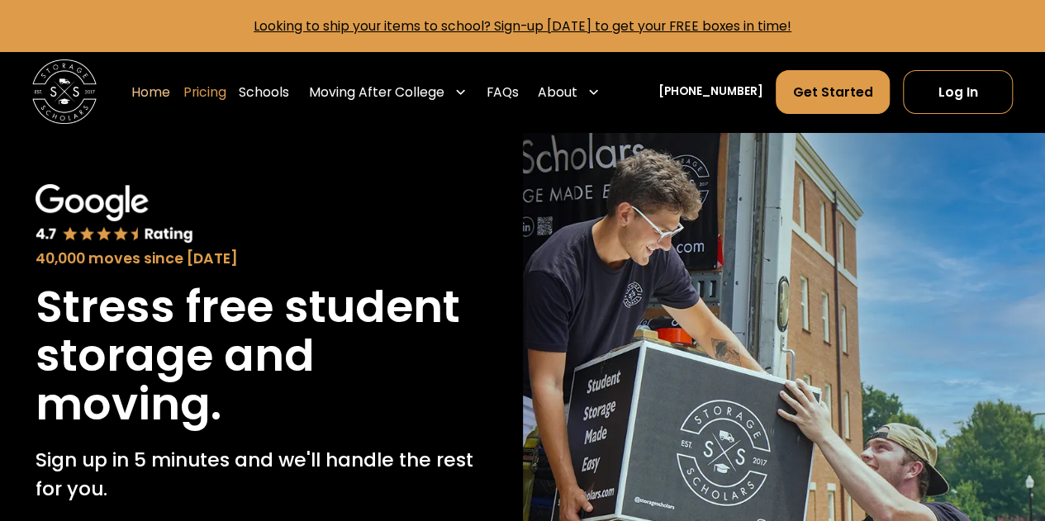
click at [226, 94] on link "Pricing" at bounding box center [204, 91] width 43 height 45
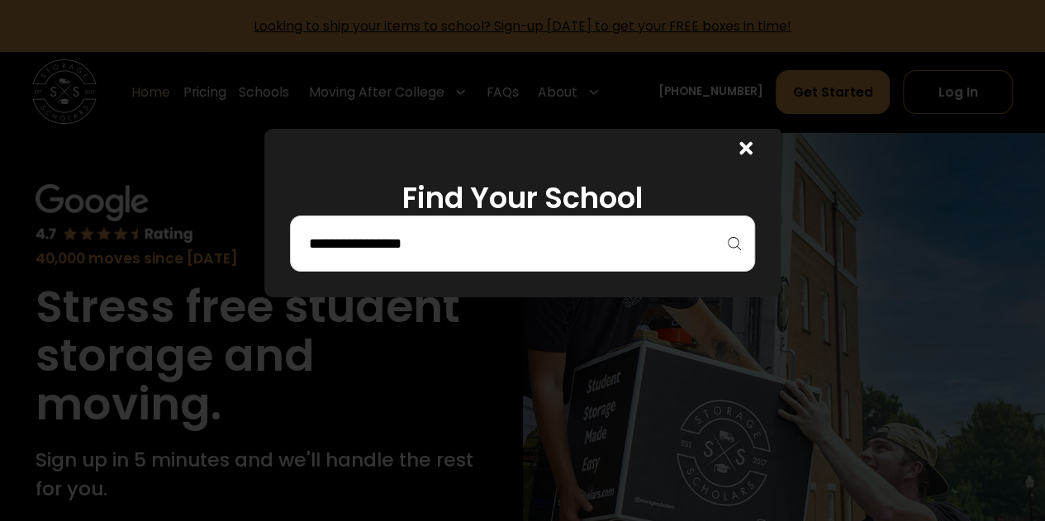
click at [547, 237] on input "search" at bounding box center [522, 244] width 430 height 28
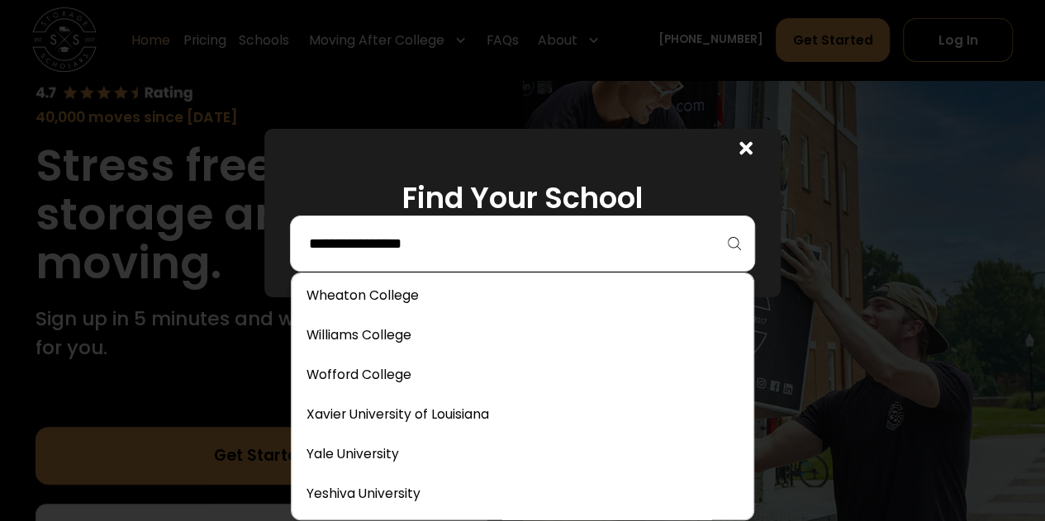
scroll to position [142, 0]
click at [848, 368] on div at bounding box center [522, 260] width 1045 height 521
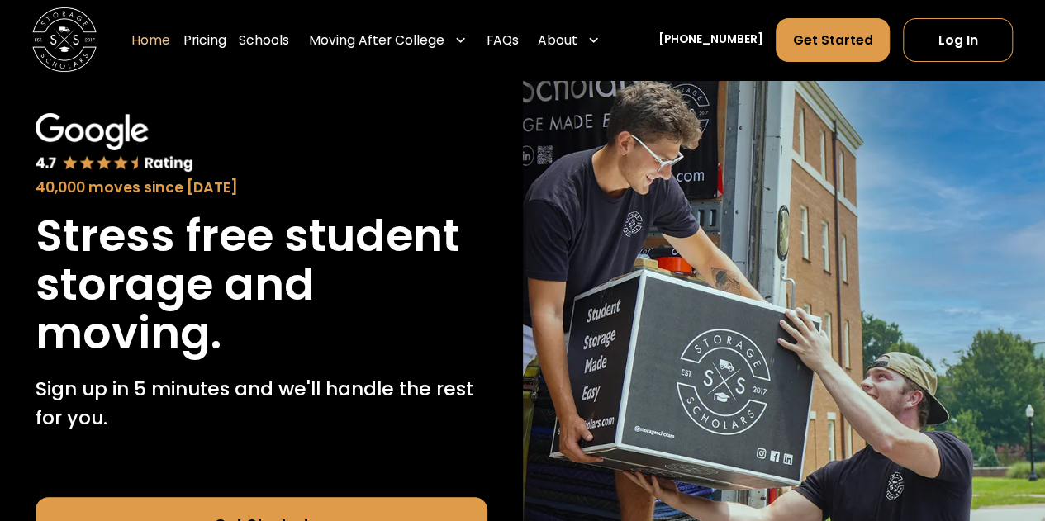
click at [426, 297] on h1 "Stress free student storage and moving." at bounding box center [262, 284] width 452 height 146
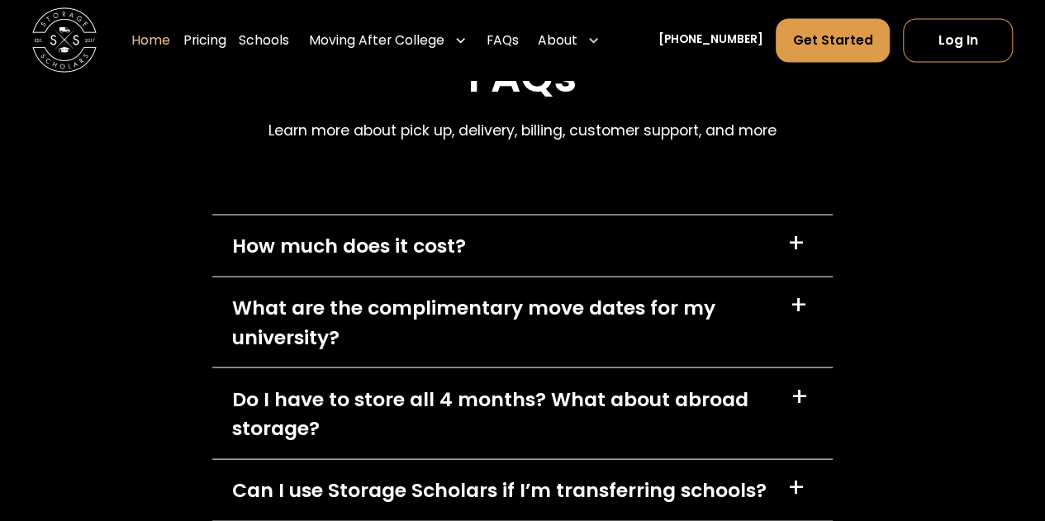
scroll to position [4689, 0]
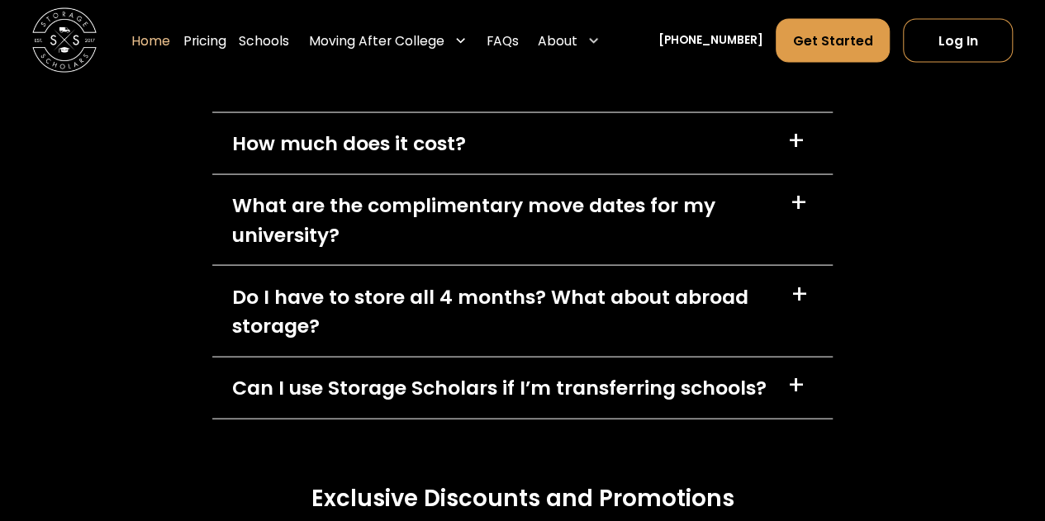
click at [630, 248] on div "What are the complimentary move dates for my university?" at bounding box center [501, 219] width 539 height 58
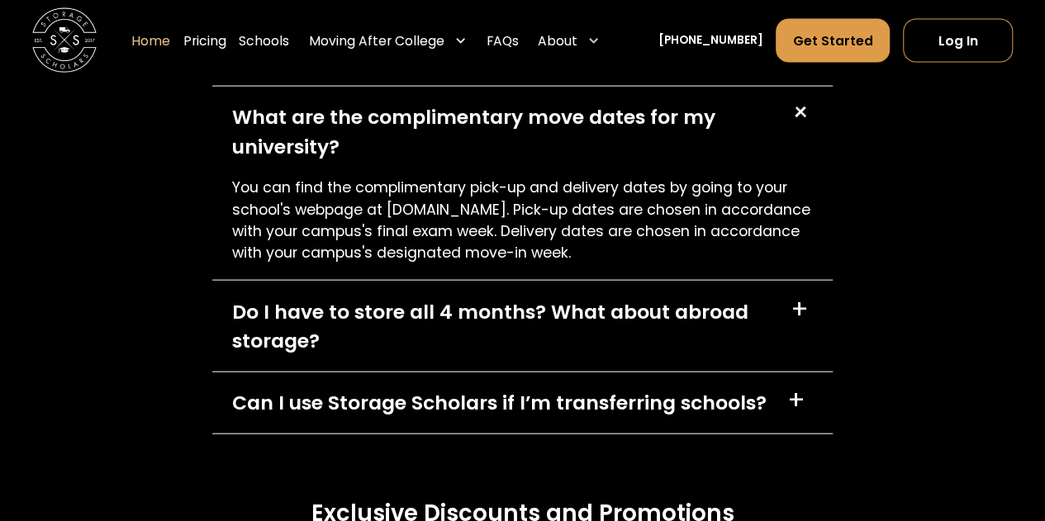
scroll to position [4778, 0]
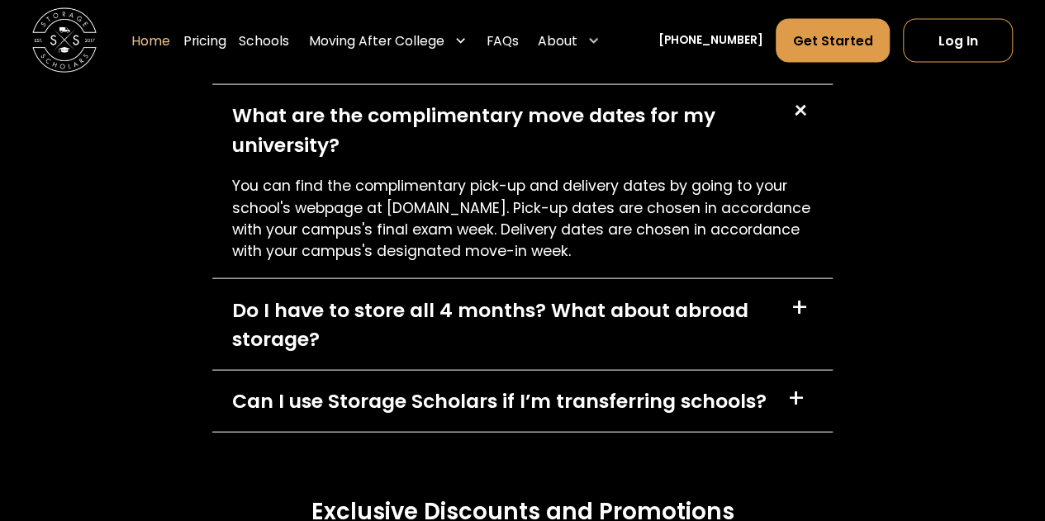
click at [605, 330] on div "Do I have to store all 4 months? What about abroad storage?" at bounding box center [501, 325] width 539 height 58
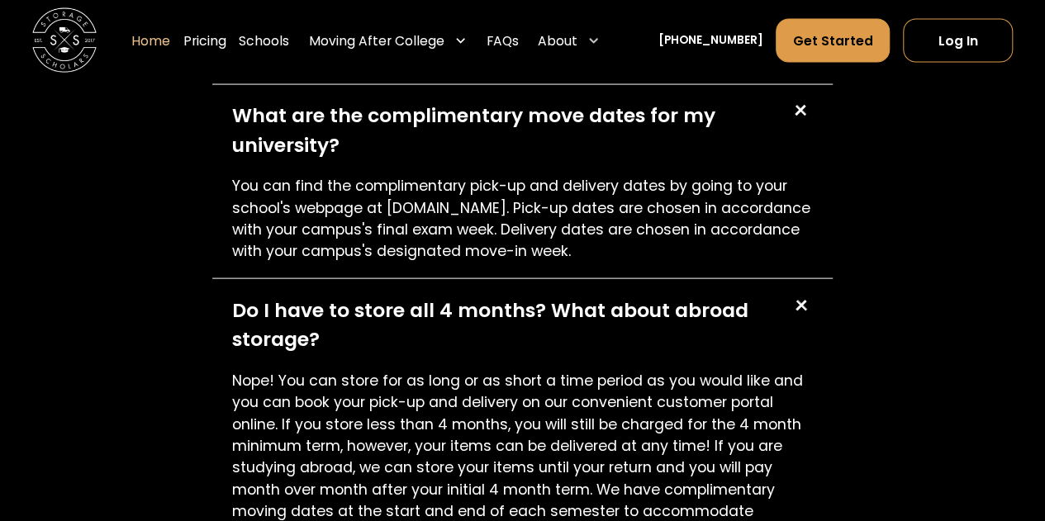
click at [605, 330] on div "Do I have to store all 4 months? What about abroad storage?" at bounding box center [501, 325] width 539 height 58
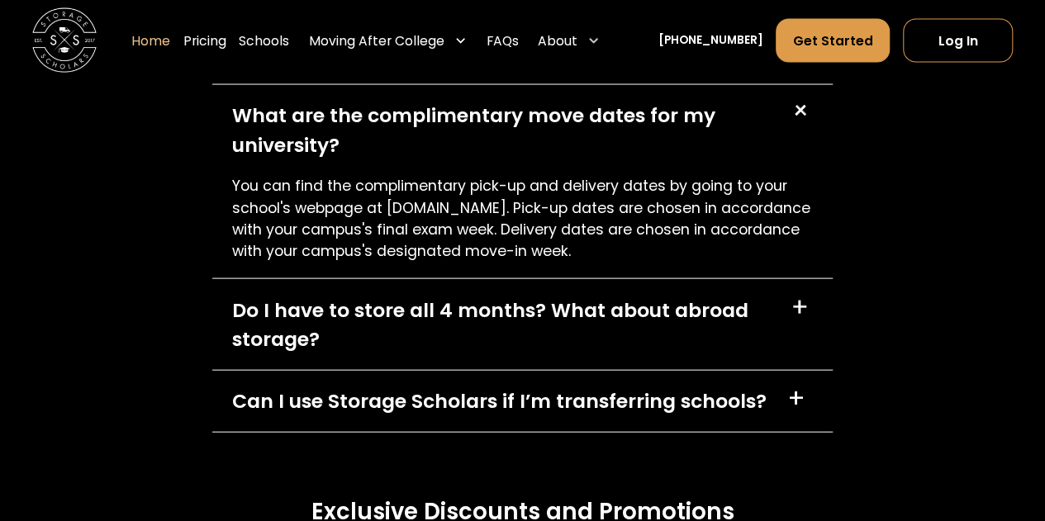
scroll to position [4864, 0]
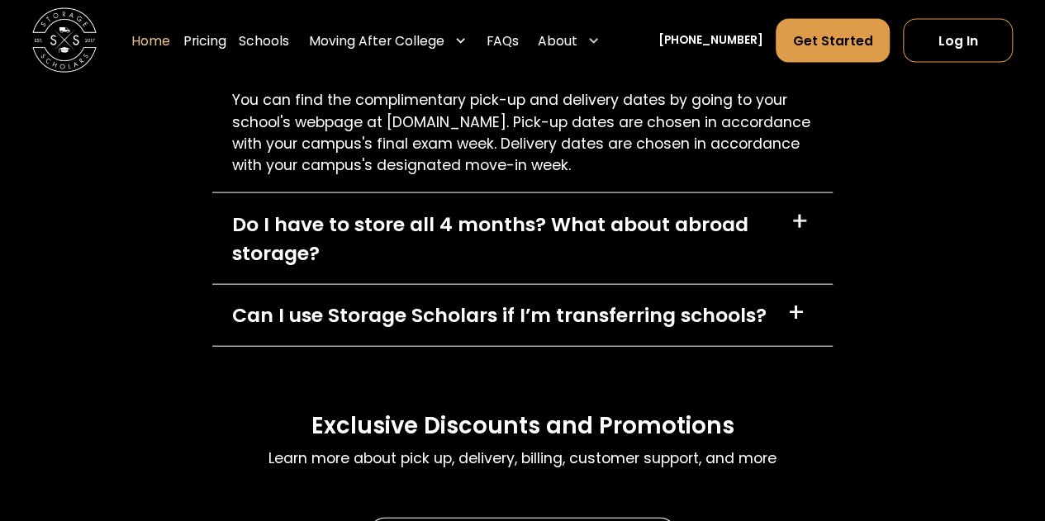
click at [597, 330] on div "Can I use Storage Scholars if I’m transferring schools?" at bounding box center [499, 315] width 535 height 29
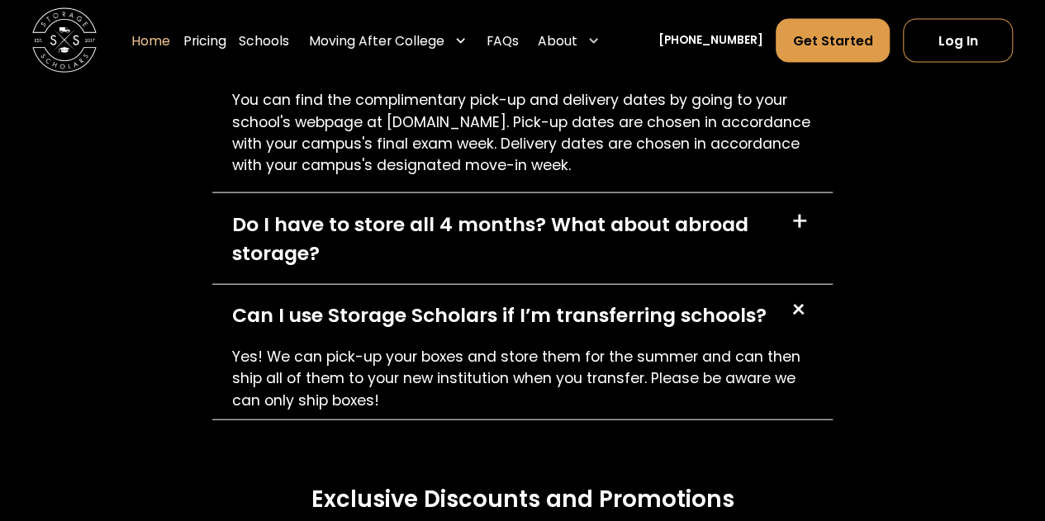
click at [597, 330] on div "Can I use Storage Scholars if I’m transferring schools?" at bounding box center [499, 315] width 535 height 29
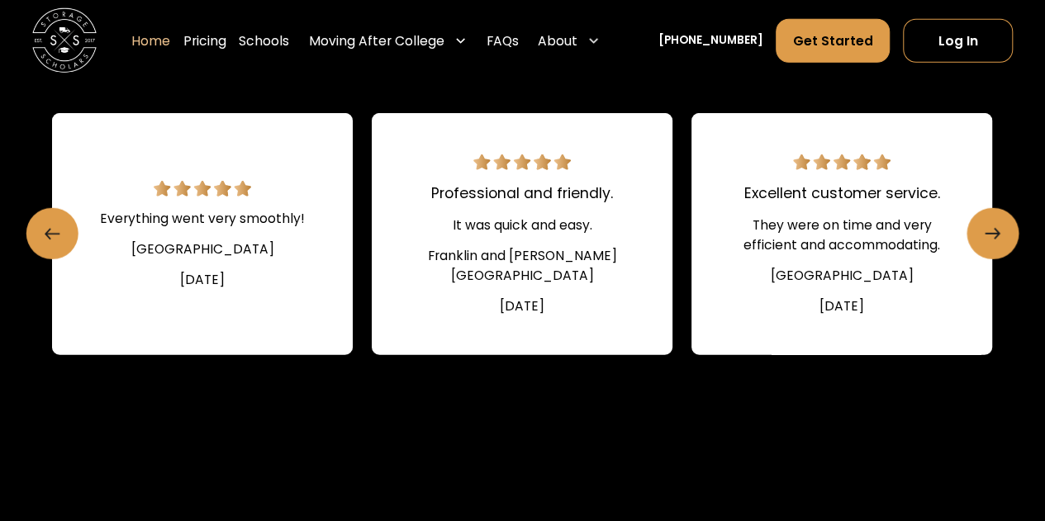
scroll to position [2024, 0]
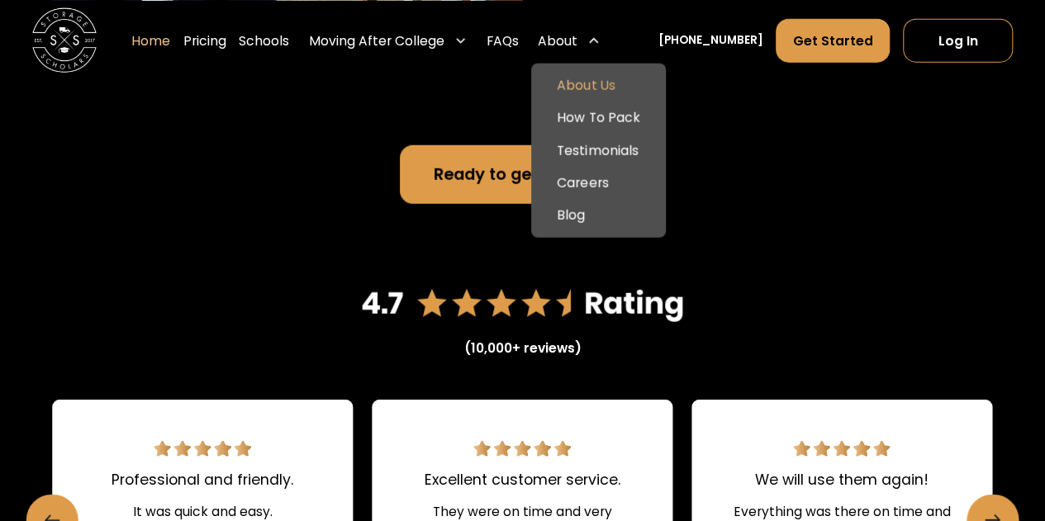
click at [620, 79] on link "About Us" at bounding box center [598, 85] width 121 height 32
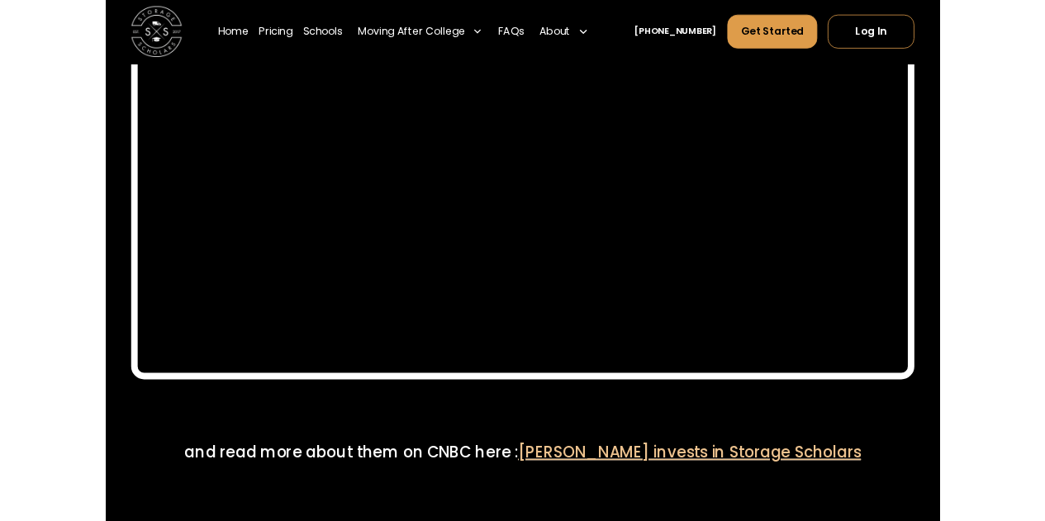
scroll to position [7388, 0]
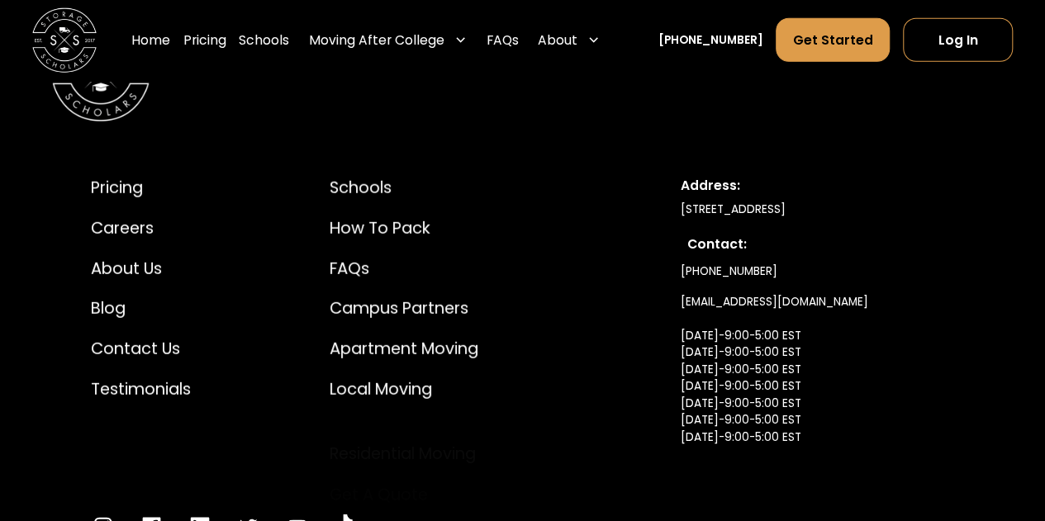
scroll to position [8429, 0]
click at [140, 177] on div "Pricing" at bounding box center [141, 189] width 100 height 24
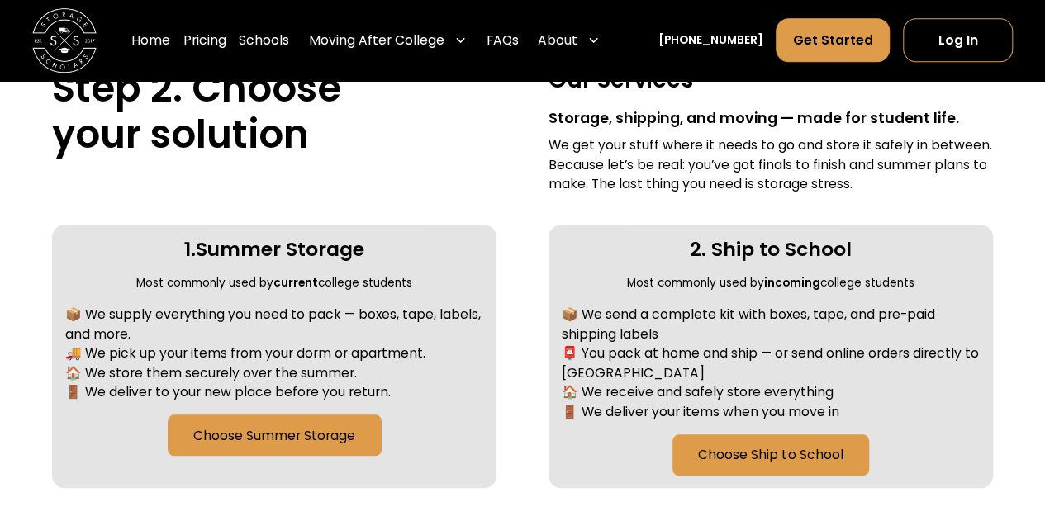
scroll to position [641, 0]
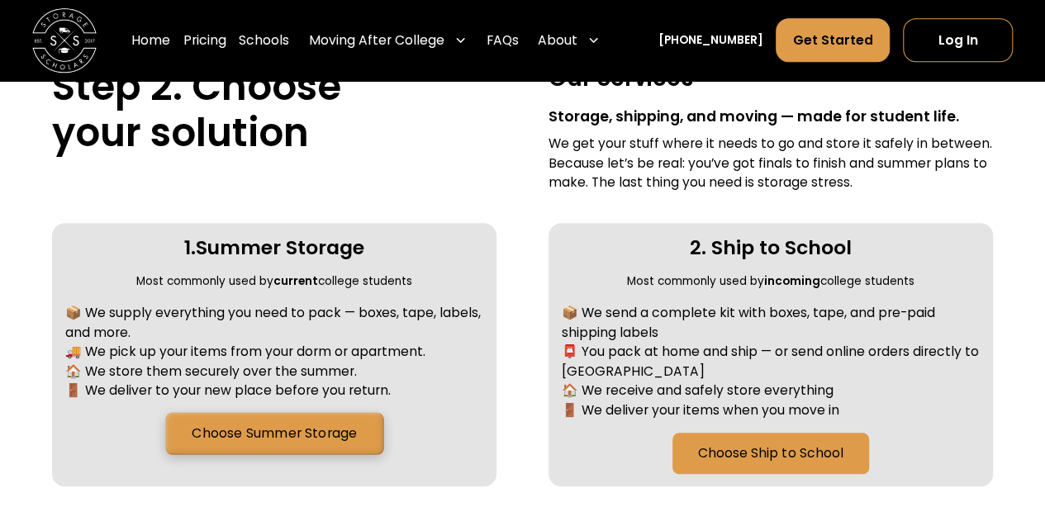
click at [332, 424] on link "Choose Summer Storage" at bounding box center [274, 434] width 218 height 42
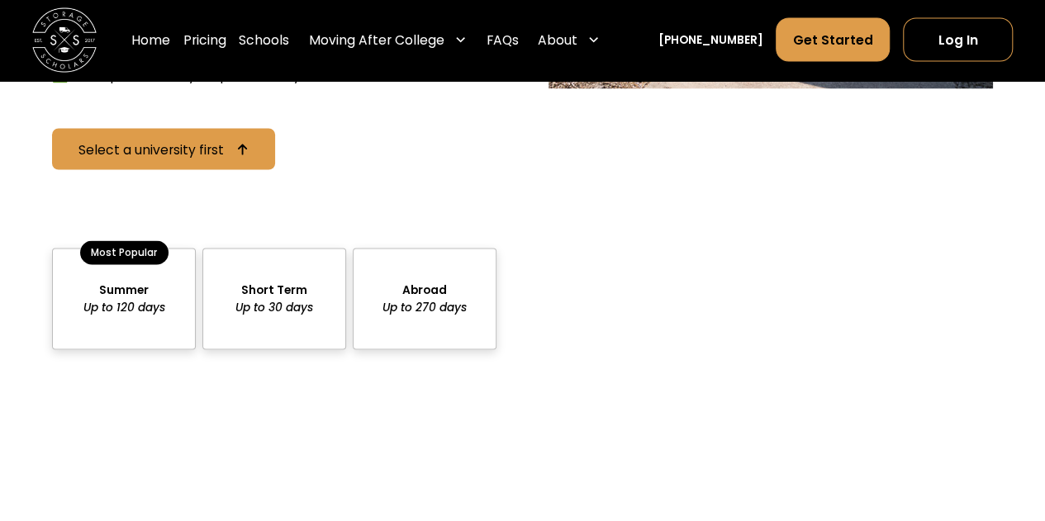
scroll to position [1578, 0]
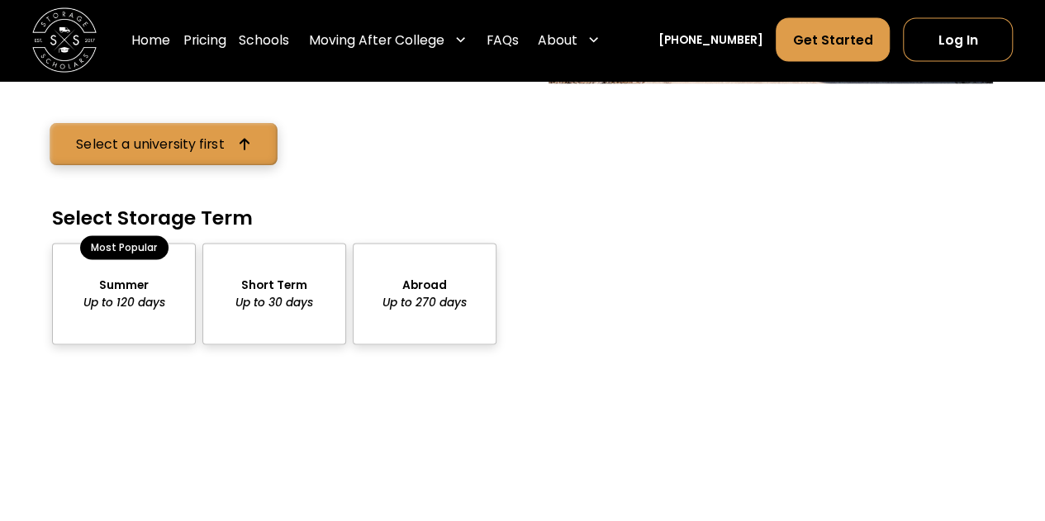
click at [145, 159] on link "Select a university first" at bounding box center [163, 145] width 227 height 42
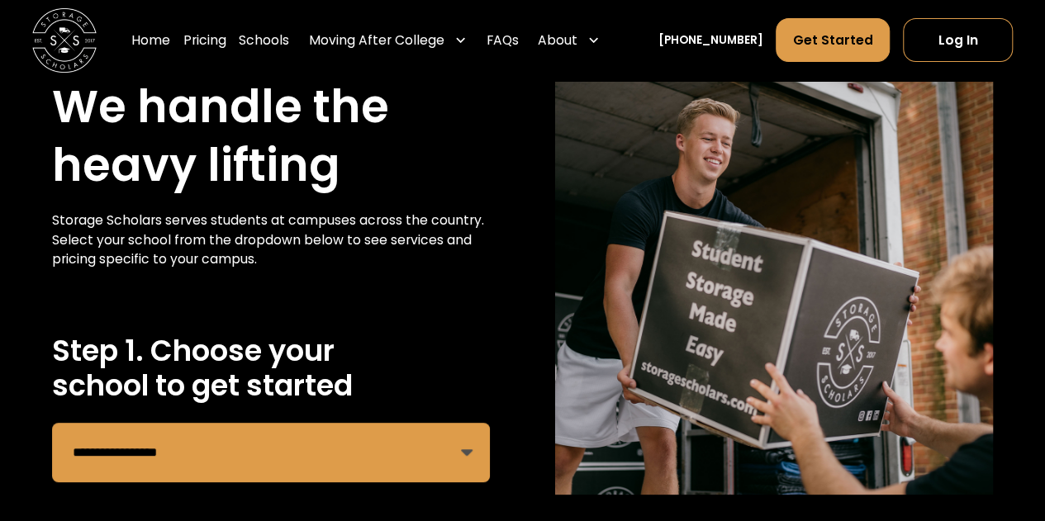
scroll to position [81, 0]
click at [266, 474] on select "**********" at bounding box center [271, 452] width 438 height 59
select select "**********"
click at [52, 423] on select "**********" at bounding box center [271, 452] width 438 height 59
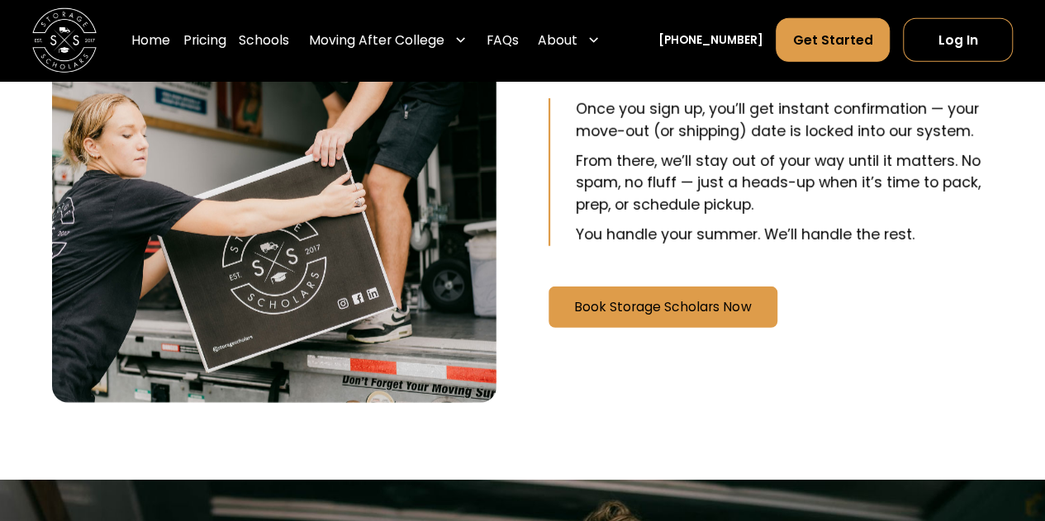
scroll to position [2695, 0]
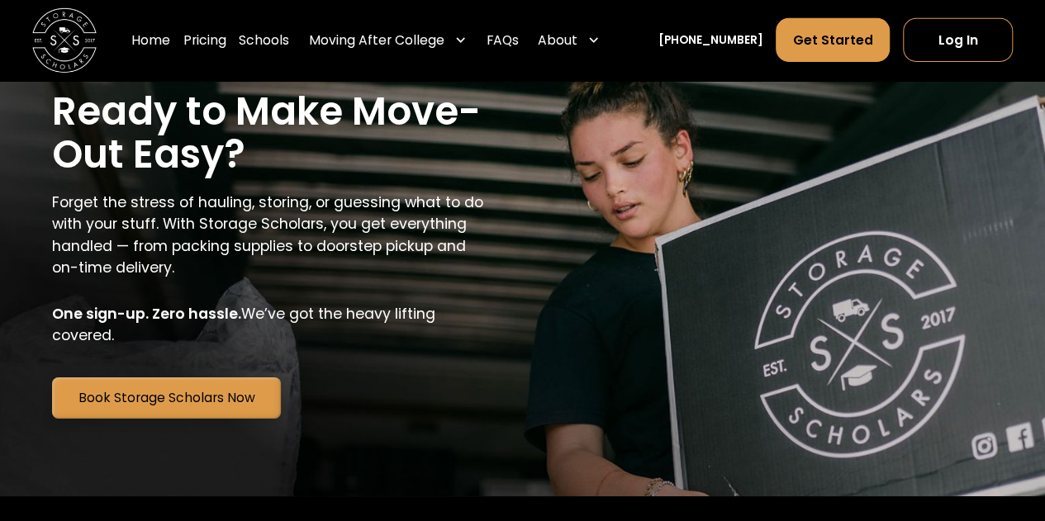
click at [220, 397] on link "Book Storage Scholars Now" at bounding box center [166, 398] width 229 height 41
